Goal: Task Accomplishment & Management: Manage account settings

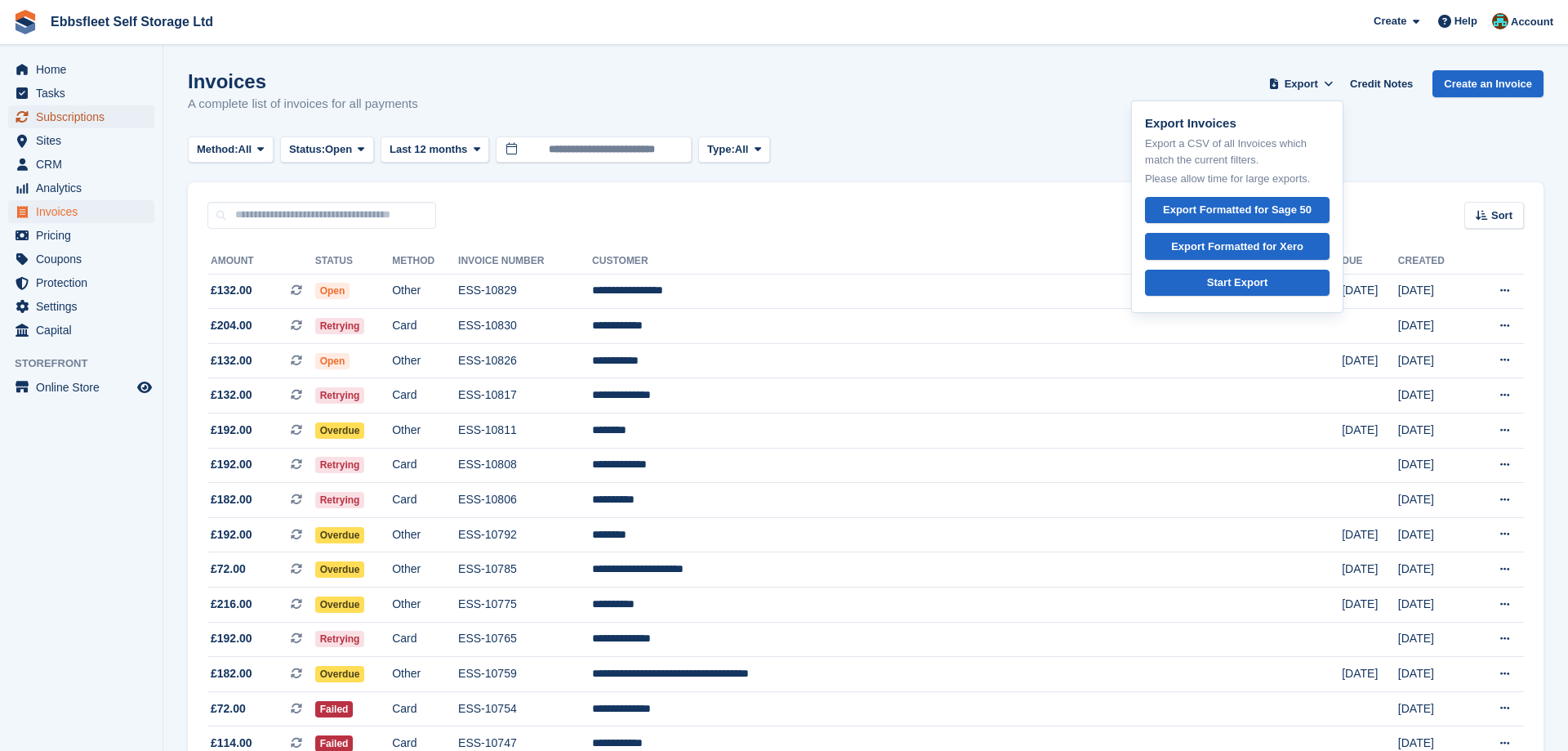
click at [88, 121] on span "Subscriptions" at bounding box center [85, 116] width 98 height 22
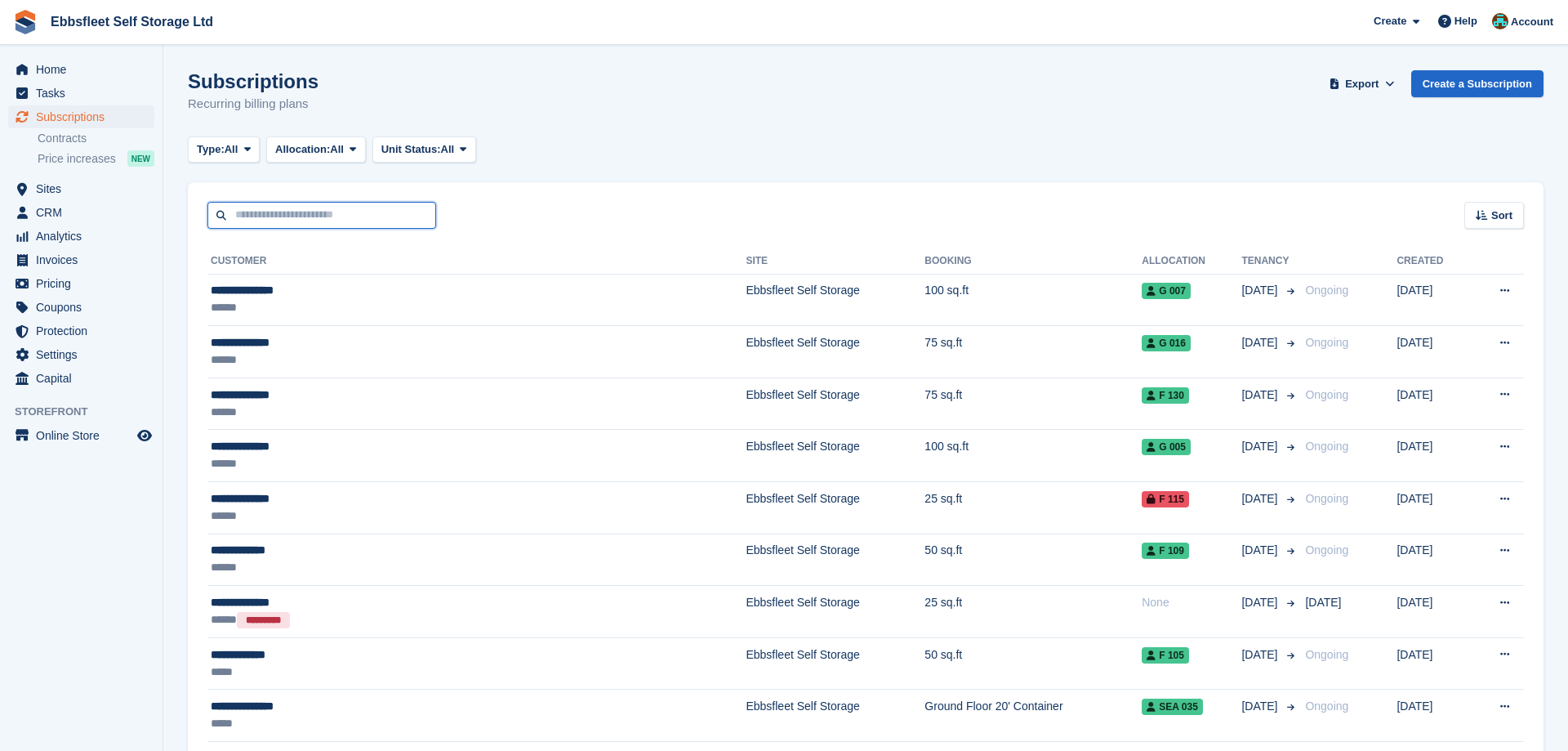
click at [291, 213] on input "text" at bounding box center [322, 215] width 228 height 27
type input "*******"
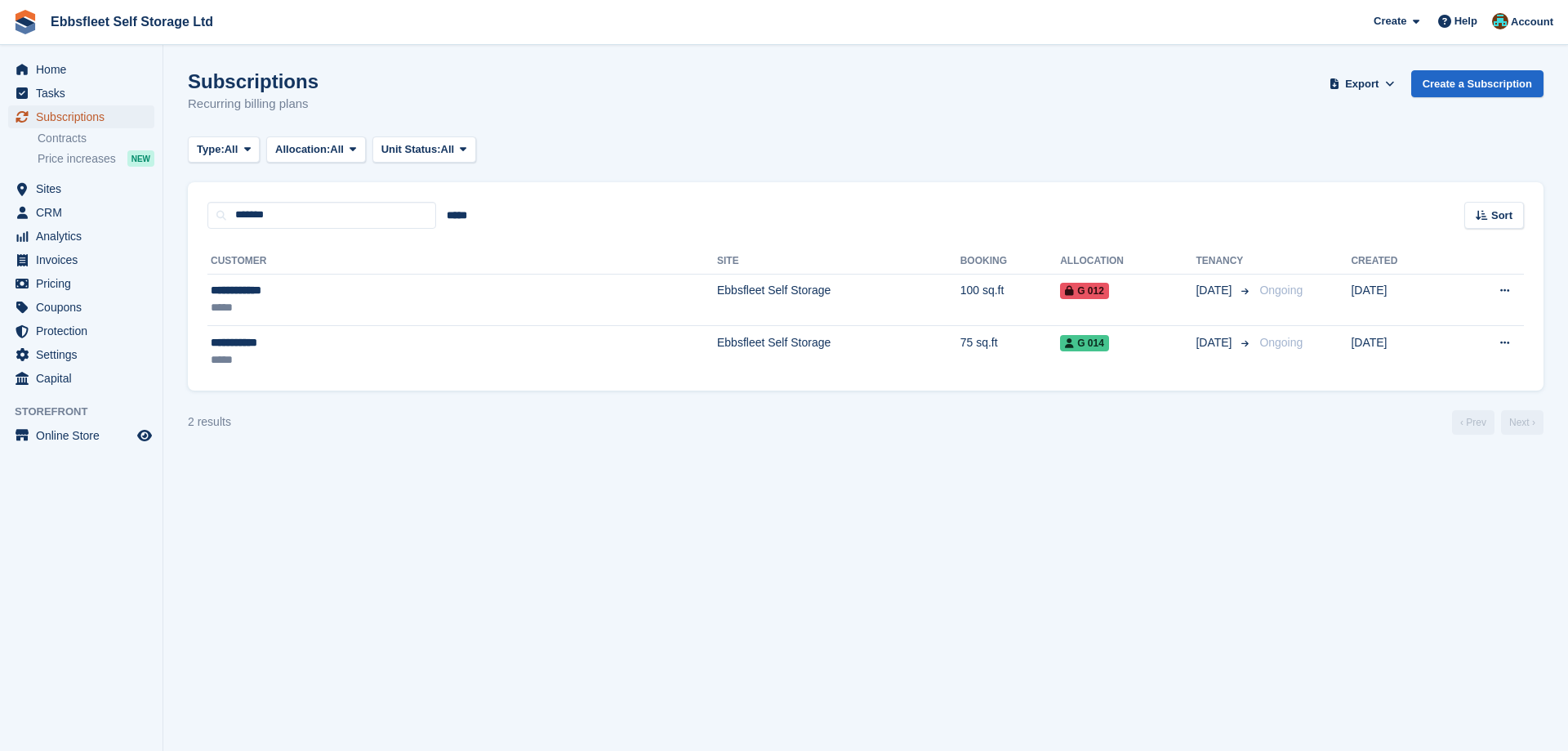
click at [97, 113] on span "Subscriptions" at bounding box center [85, 116] width 98 height 22
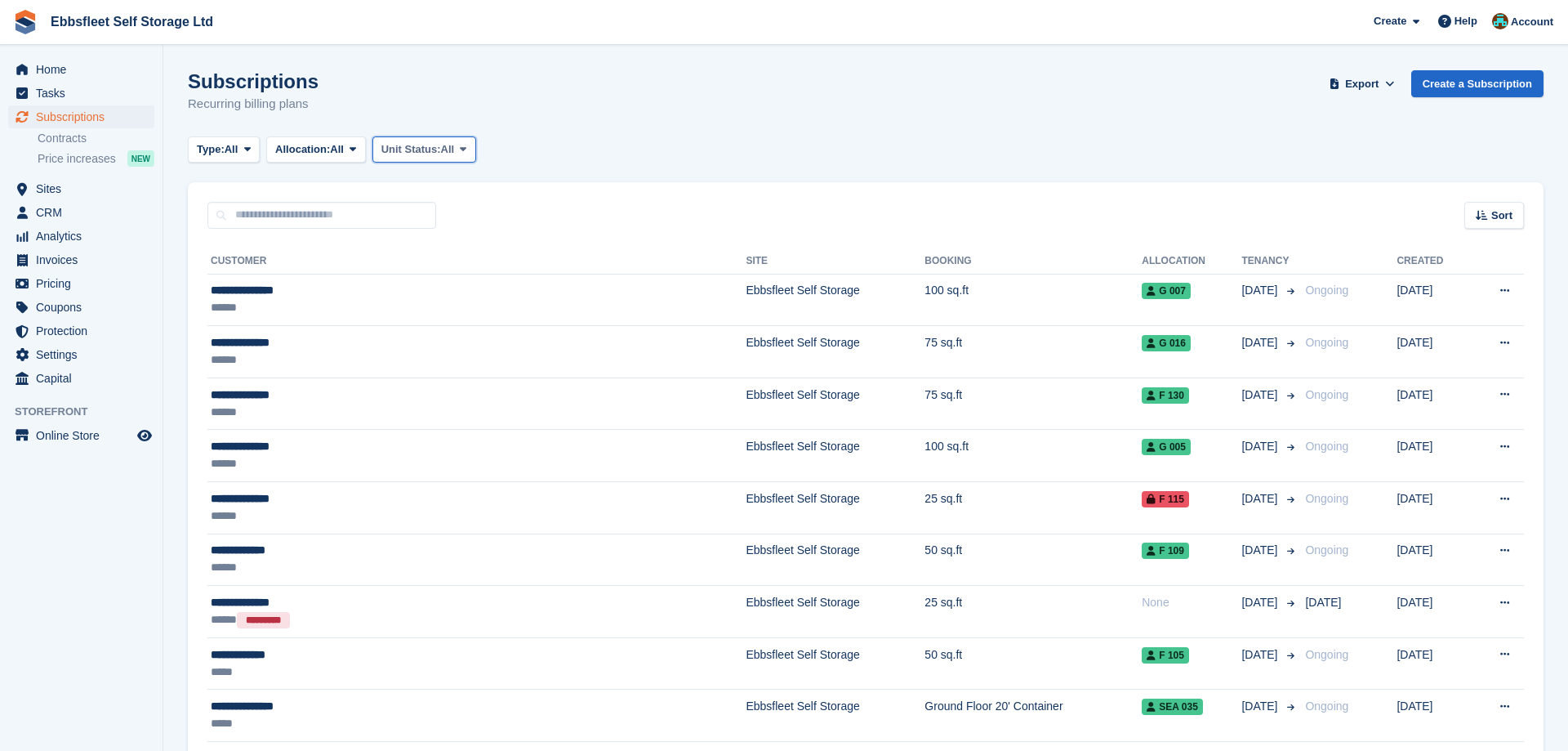
click at [469, 148] on span at bounding box center [463, 149] width 13 height 13
click at [443, 240] on link "Overlocked" at bounding box center [450, 246] width 142 height 30
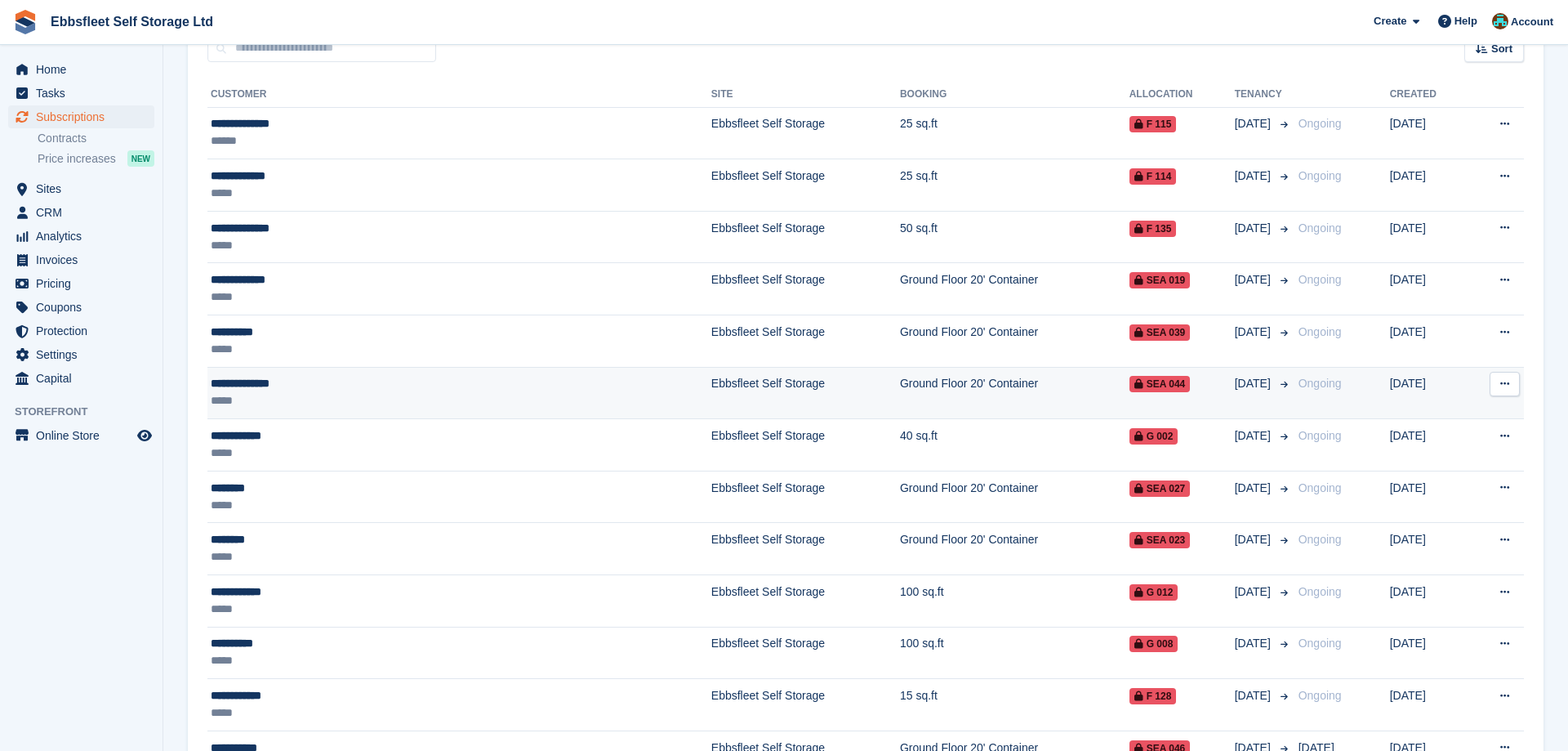
scroll to position [384, 0]
